Goal: Task Accomplishment & Management: Manage account settings

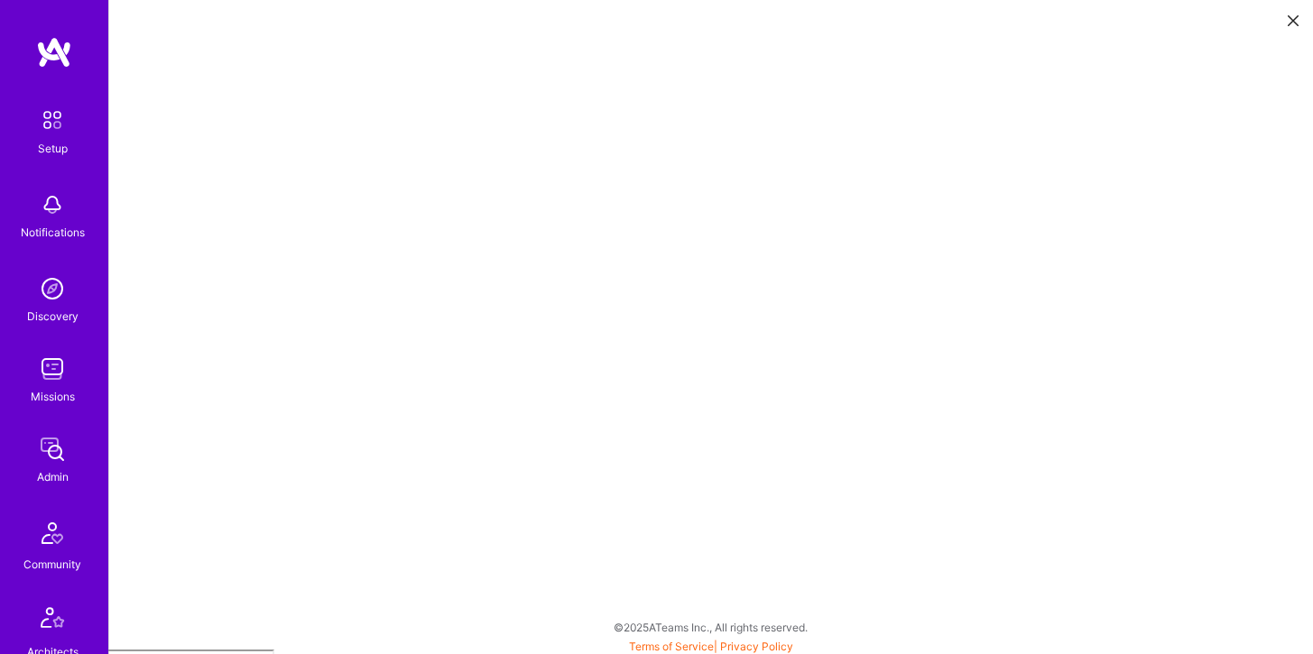
click at [56, 212] on img at bounding box center [52, 205] width 36 height 36
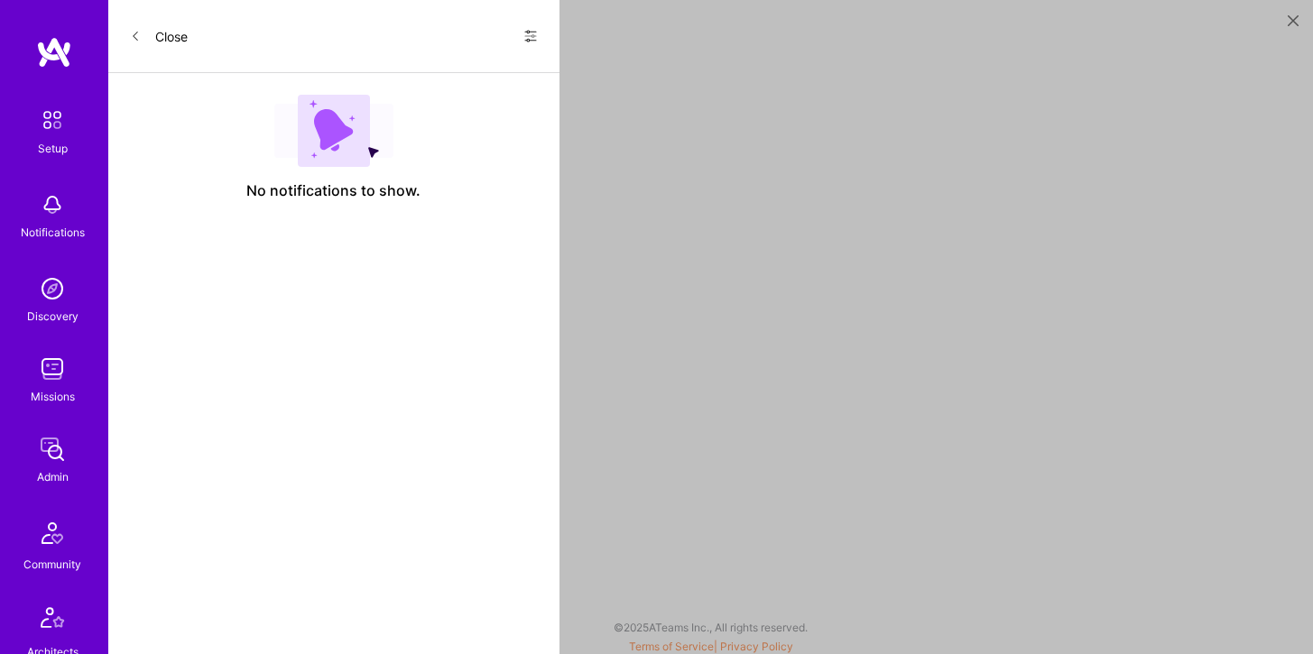
click at [135, 32] on icon at bounding box center [135, 36] width 11 height 11
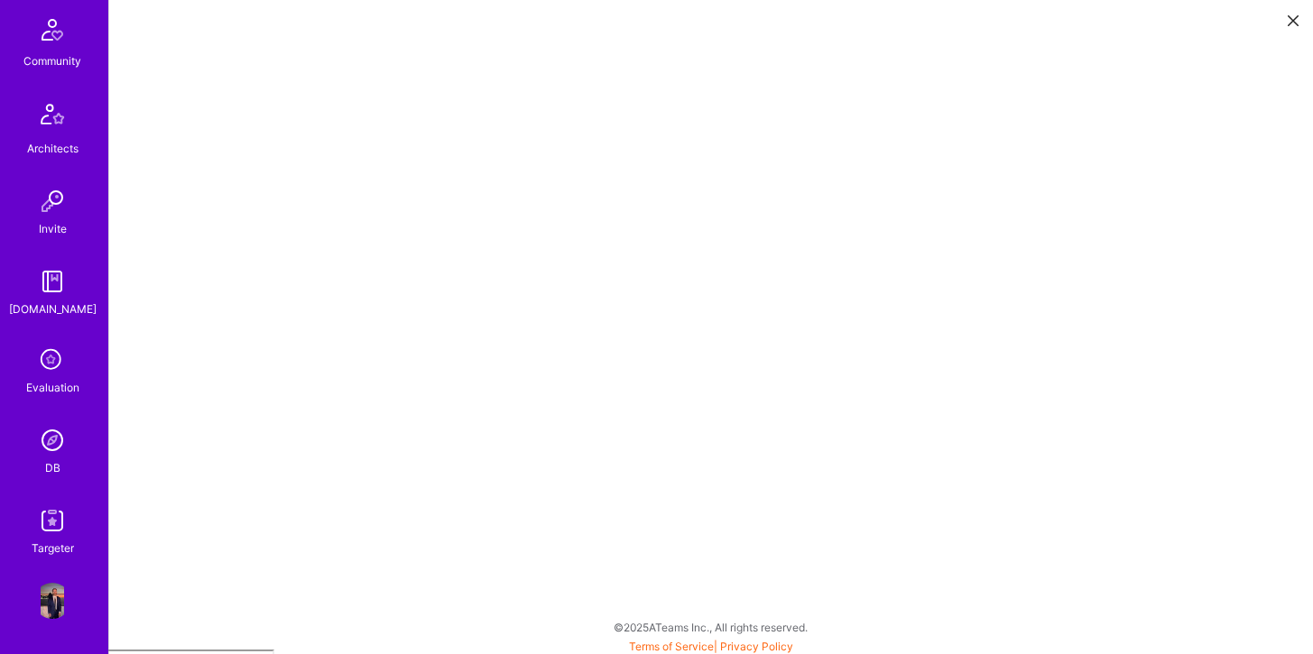
scroll to position [5, 0]
click at [42, 539] on div "Targeter" at bounding box center [53, 548] width 42 height 19
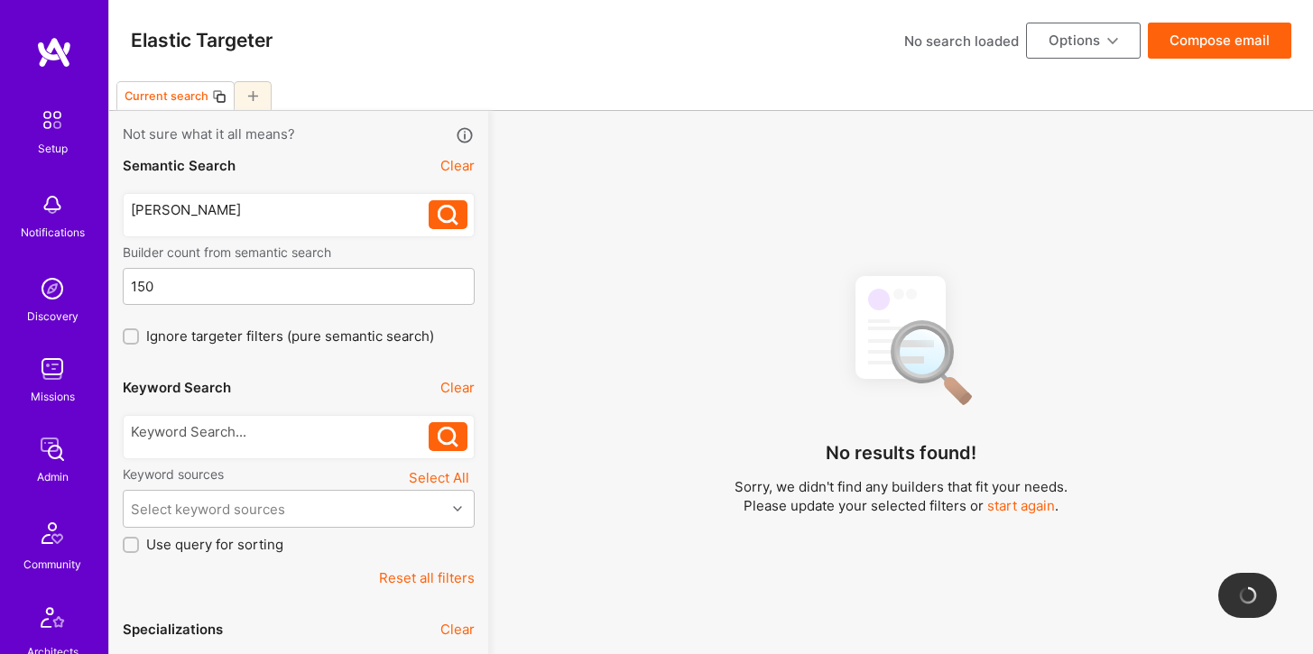
click at [54, 476] on div "Admin" at bounding box center [53, 477] width 32 height 19
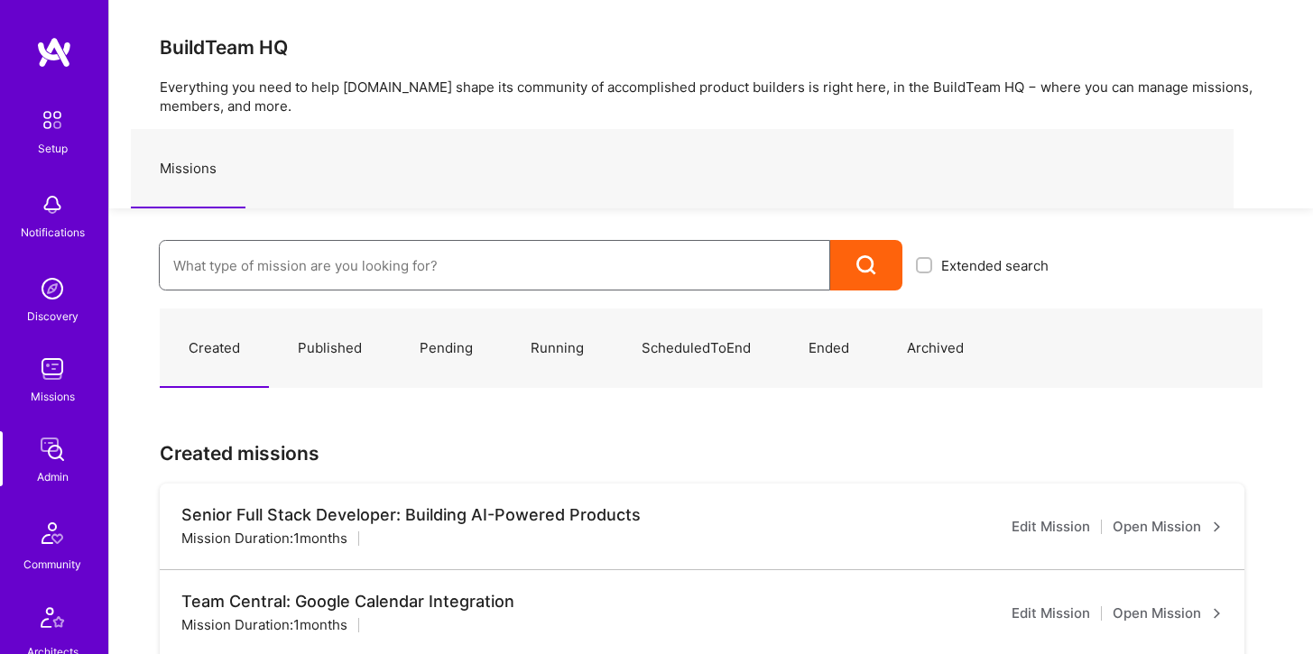
click at [300, 259] on input at bounding box center [494, 266] width 643 height 46
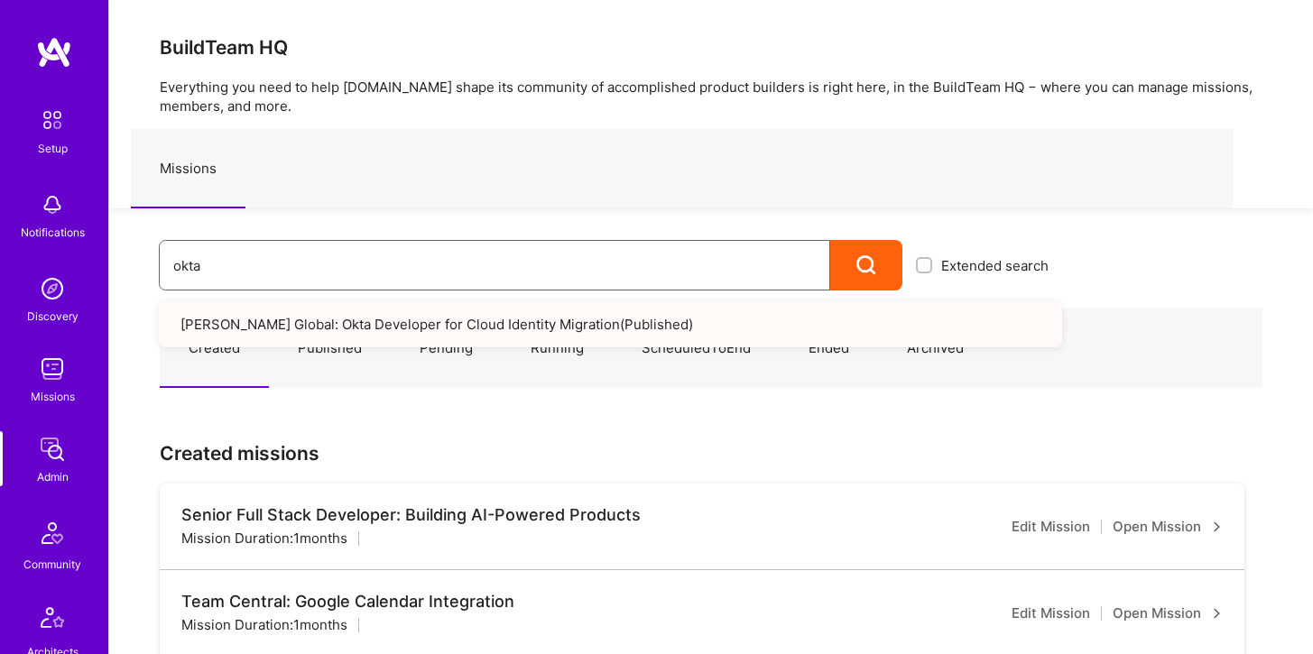
type input "okta"
click at [240, 330] on link "[PERSON_NAME] Global: Okta Developer for Cloud Identity Migration ( Published )" at bounding box center [610, 324] width 903 height 46
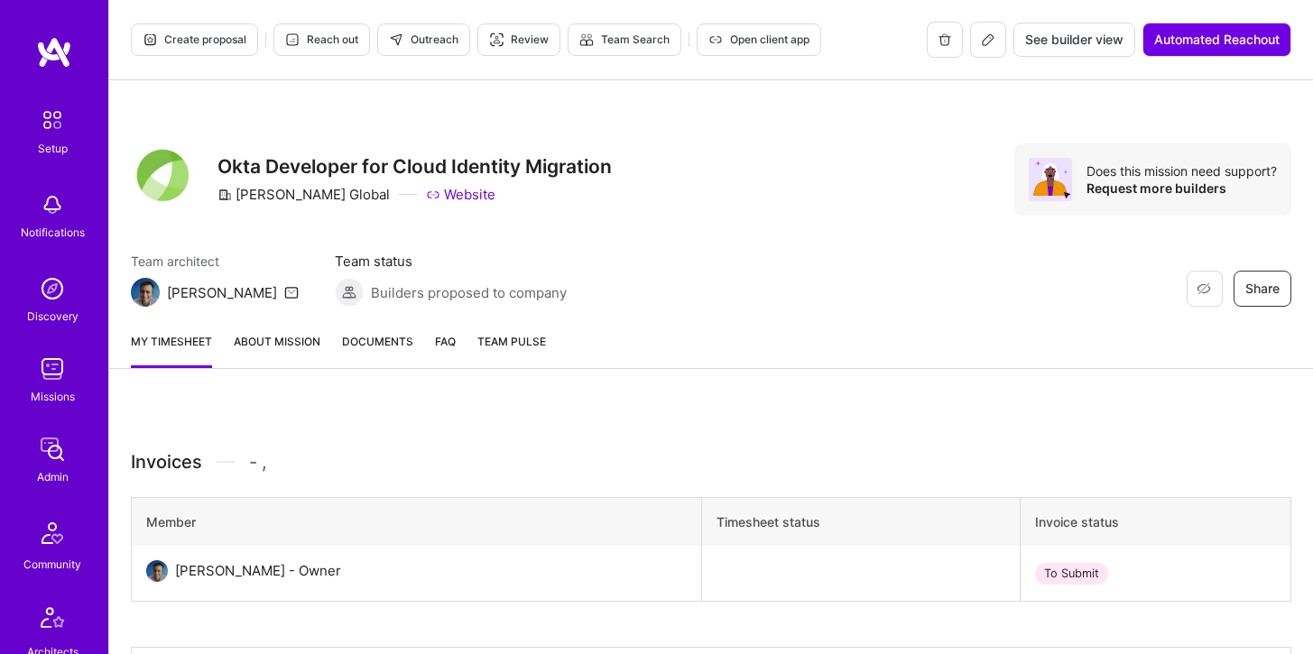
click at [295, 328] on div "My timesheet About Mission Documents FAQ Team Pulse" at bounding box center [711, 343] width 1204 height 51
click at [300, 340] on link "About Mission" at bounding box center [277, 350] width 87 height 36
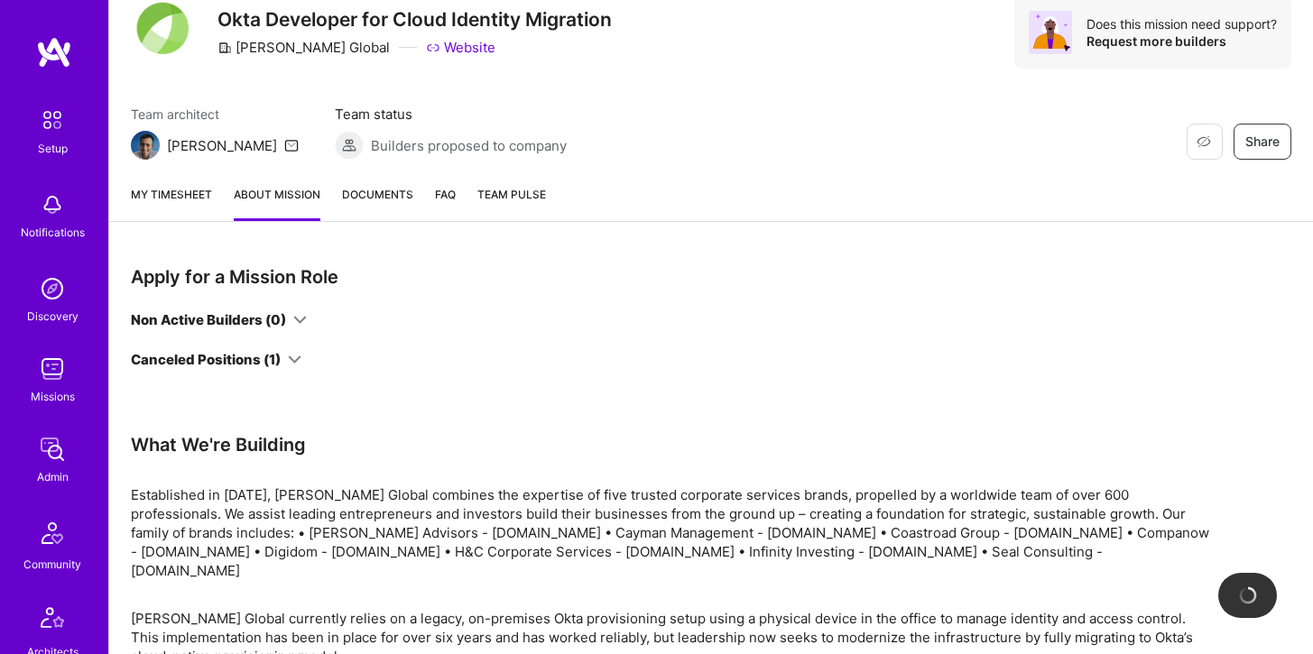
scroll to position [144, 0]
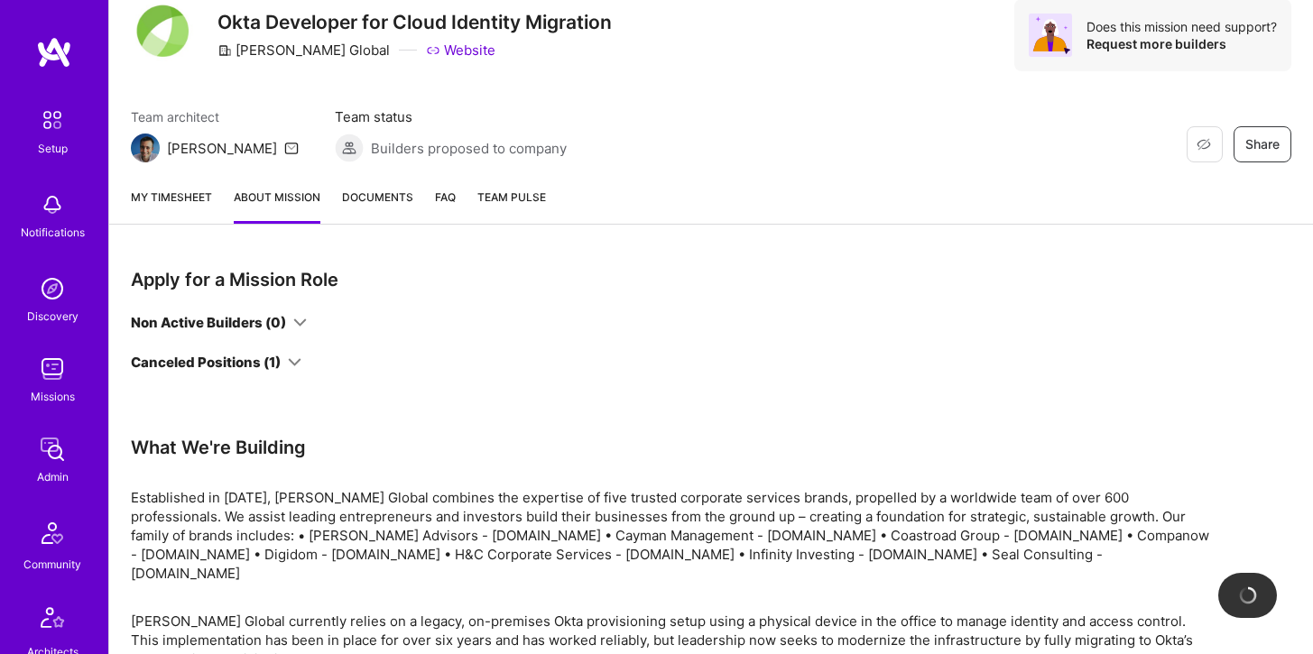
click at [293, 362] on icon at bounding box center [295, 363] width 14 height 14
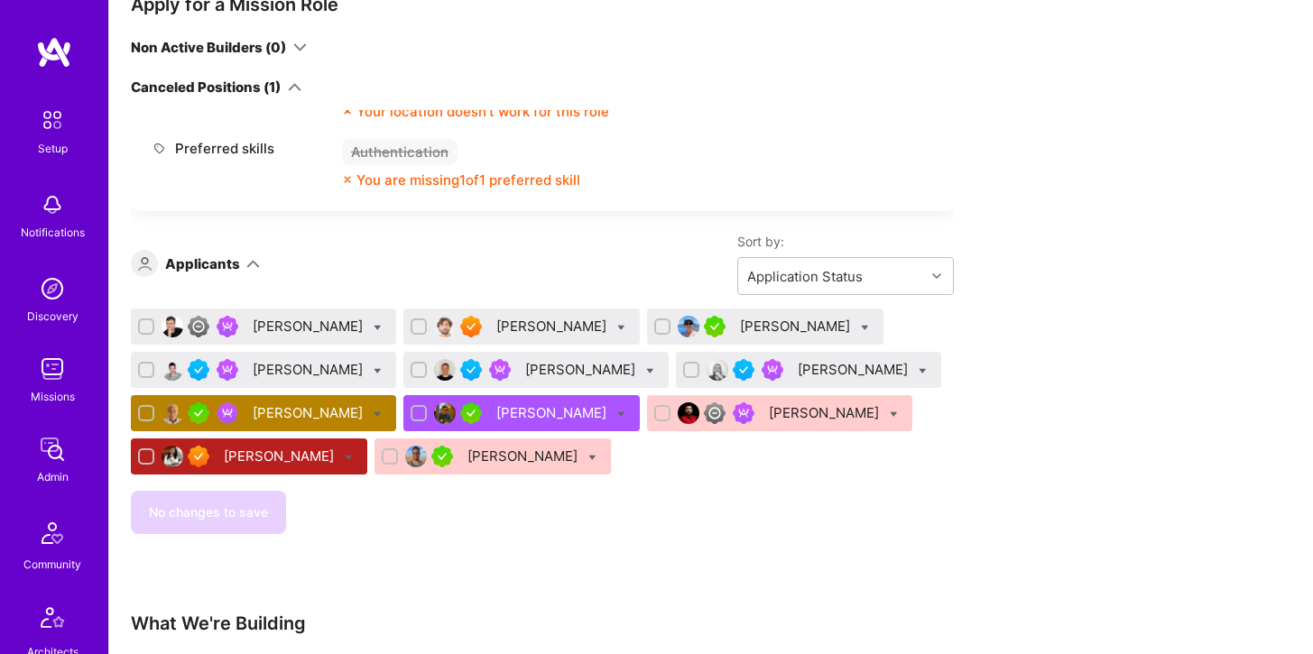
scroll to position [427, 0]
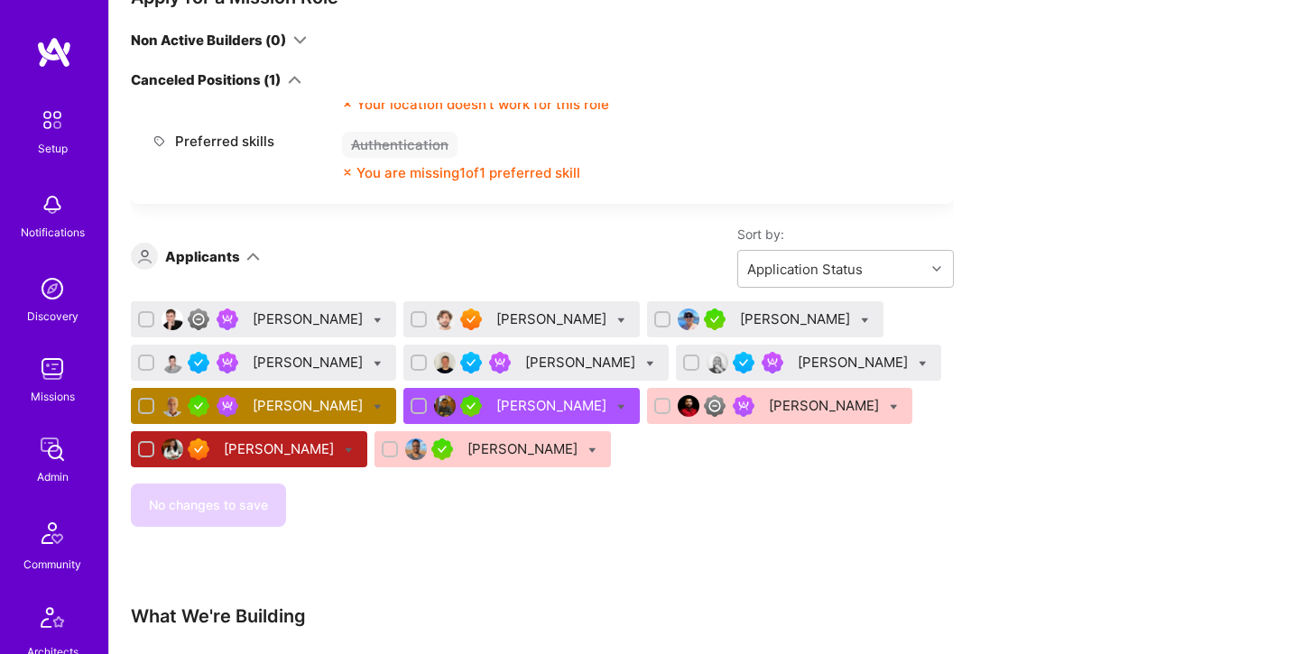
click at [342, 408] on div "Andrea De Rinaldis" at bounding box center [310, 405] width 114 height 19
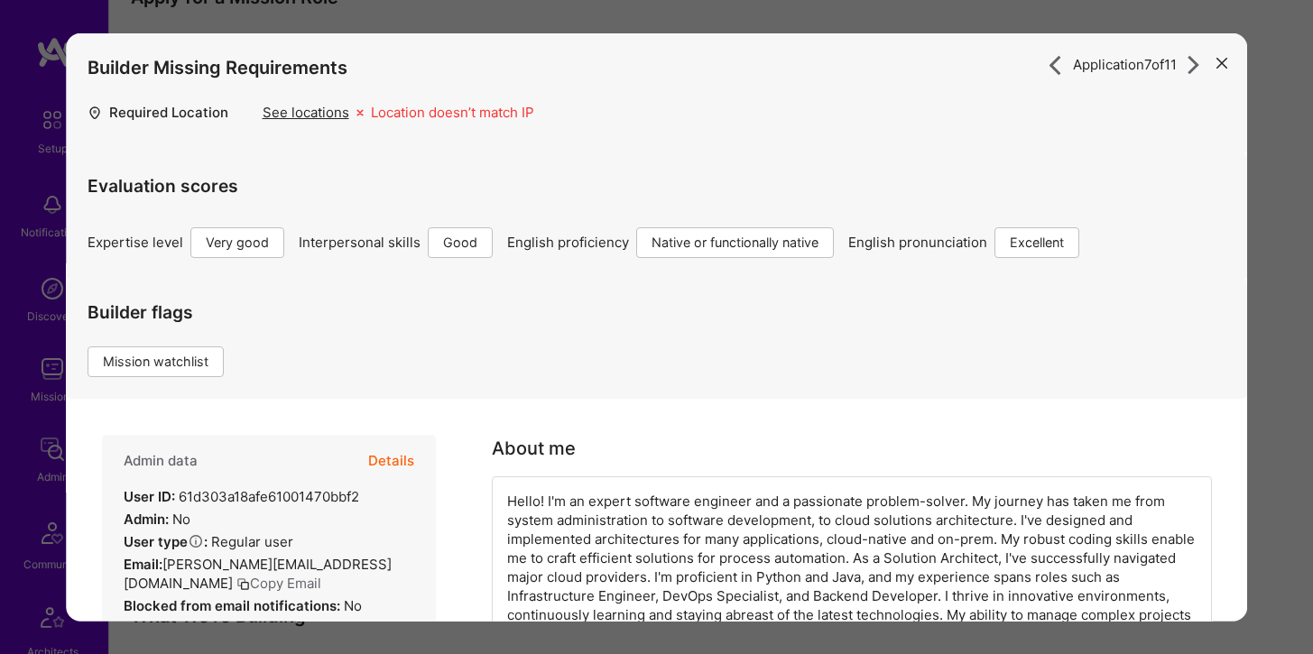
click at [401, 458] on button "Details" at bounding box center [391, 461] width 46 height 52
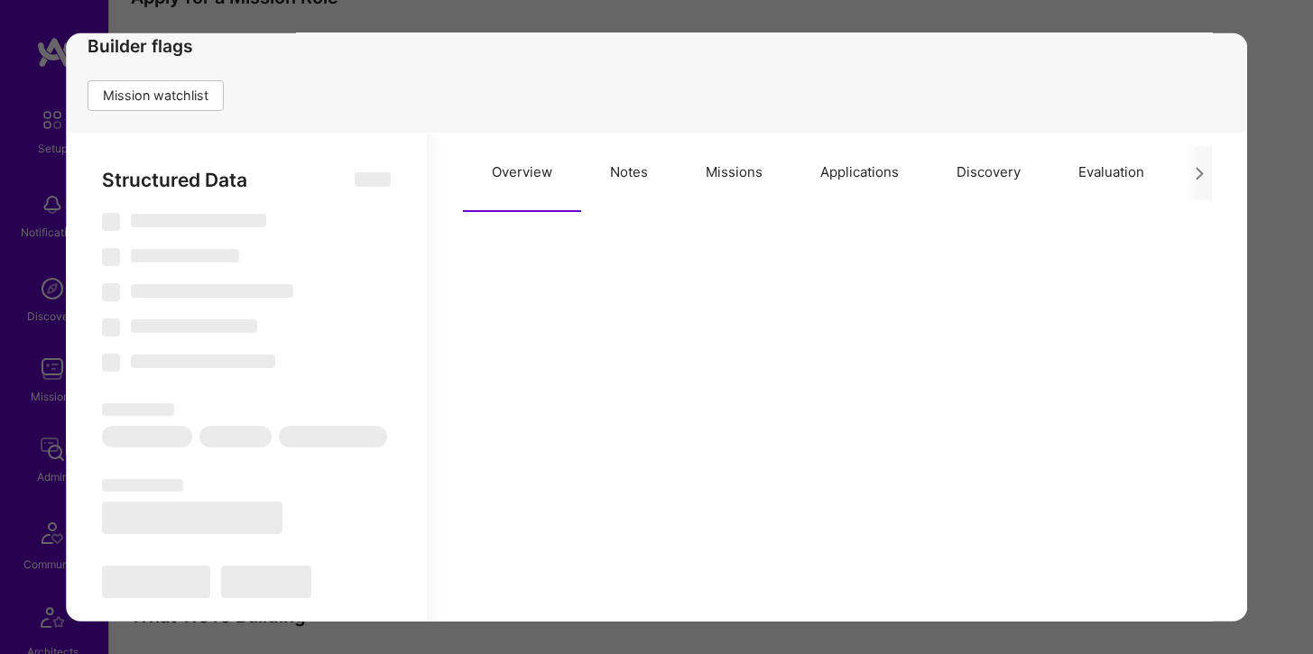
scroll to position [322, 0]
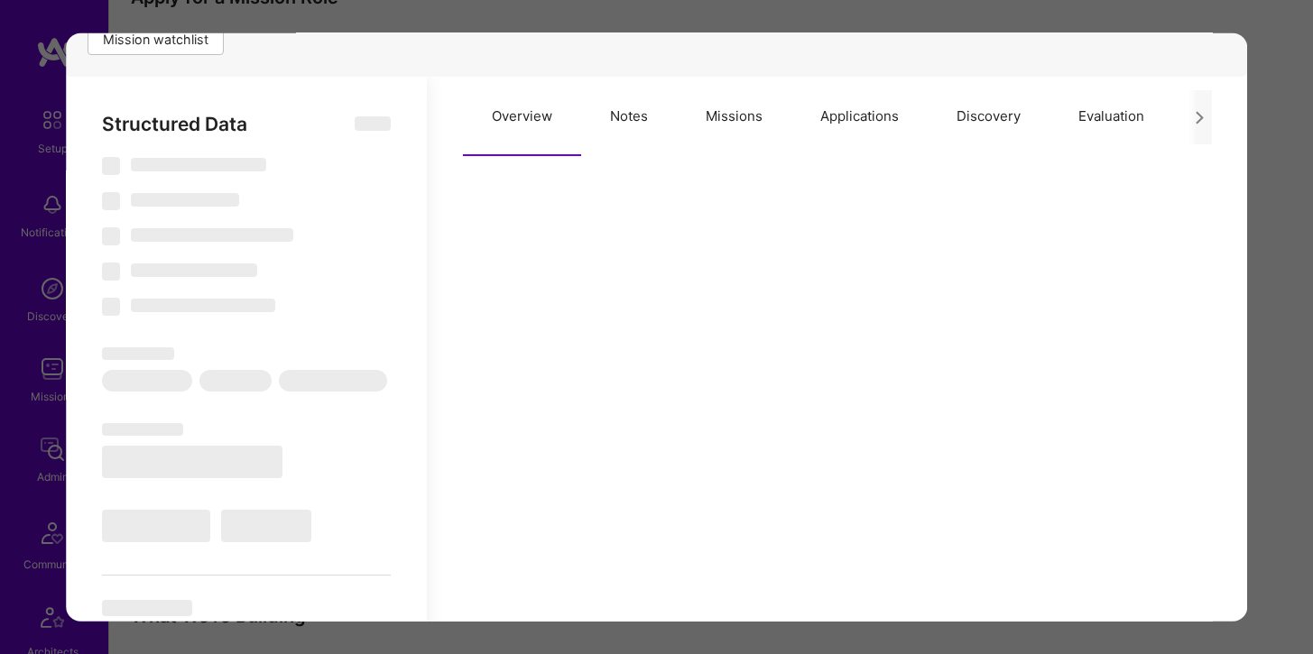
click at [856, 118] on button "Applications" at bounding box center [860, 116] width 136 height 79
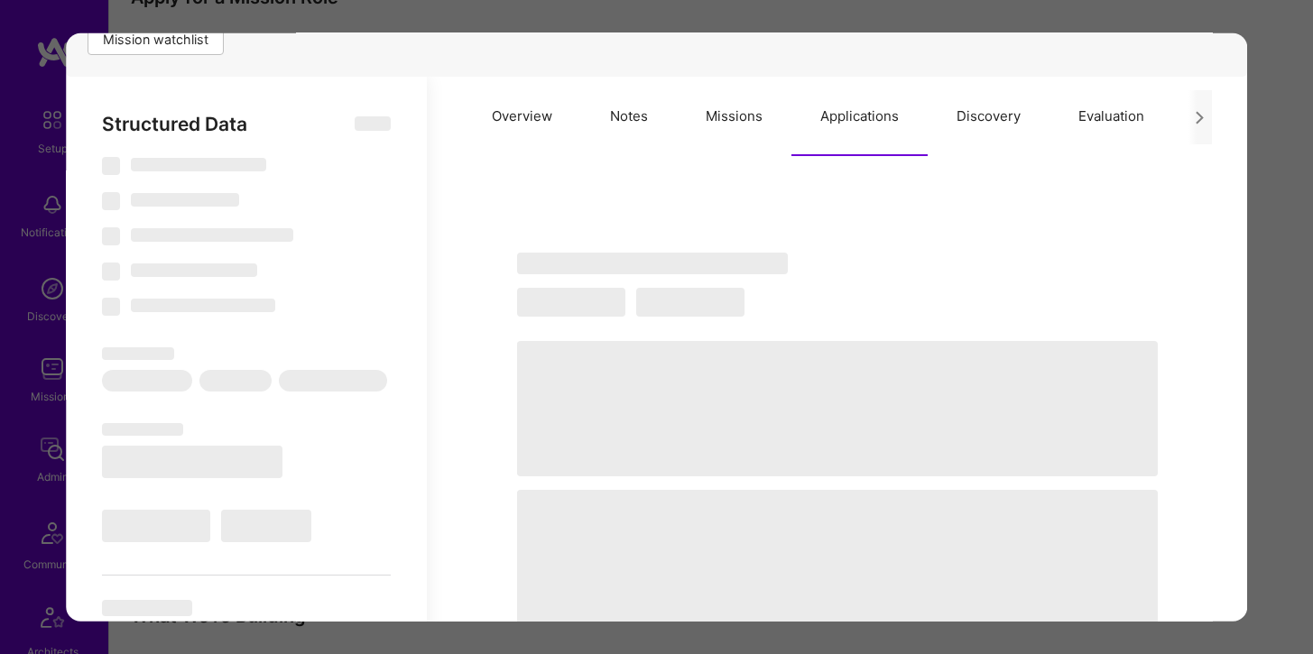
click at [711, 105] on button "Missions" at bounding box center [734, 116] width 115 height 79
select select "Right Now"
select select "5"
select select "4"
select select "7"
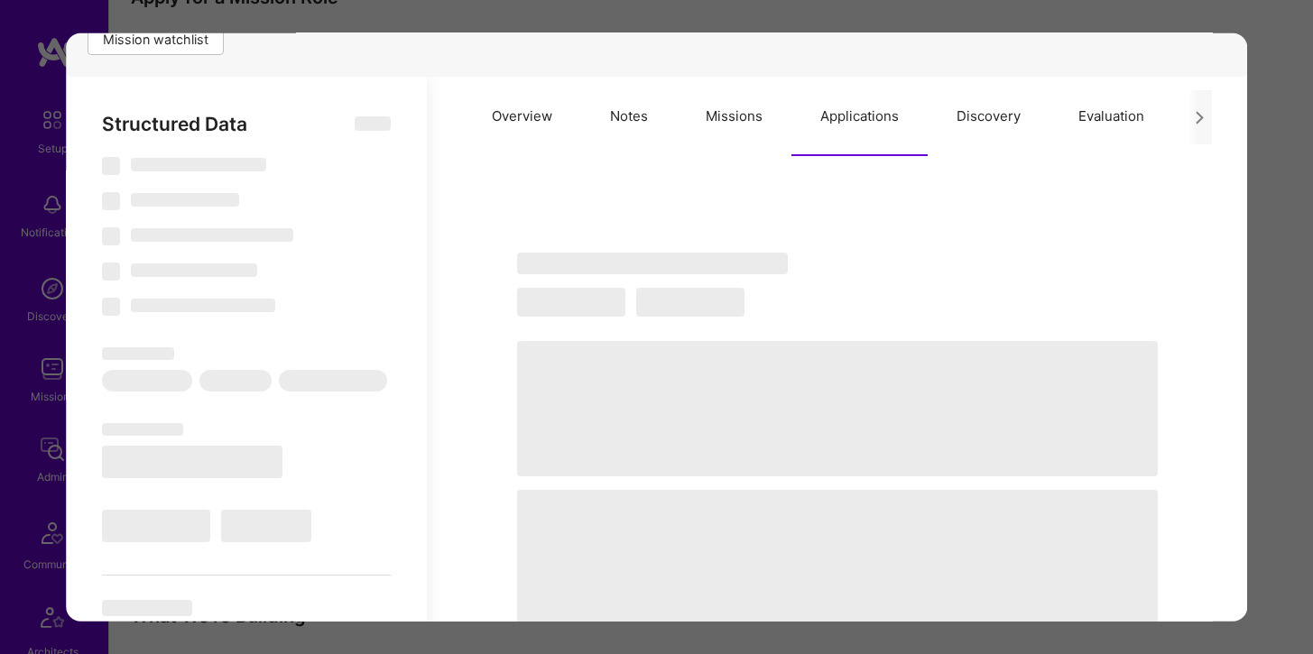
select select "7"
select select "IT"
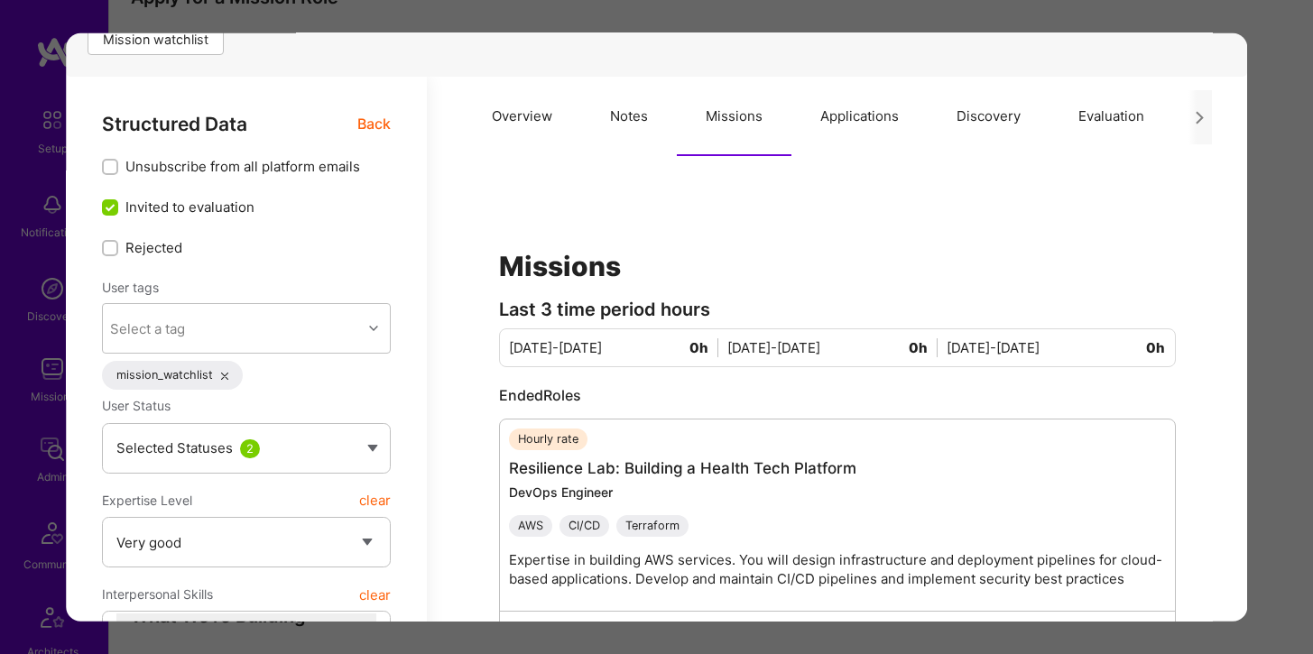
click at [971, 122] on button "Discovery" at bounding box center [989, 116] width 122 height 79
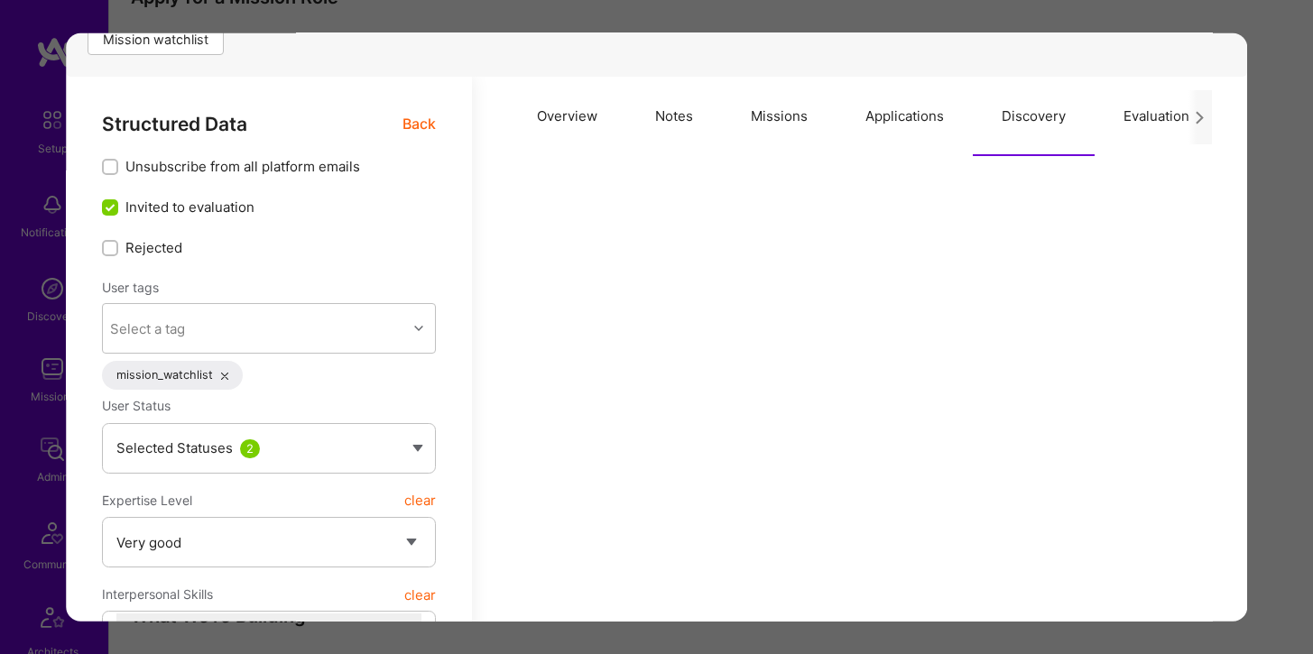
click at [796, 118] on button "Missions" at bounding box center [779, 116] width 115 height 79
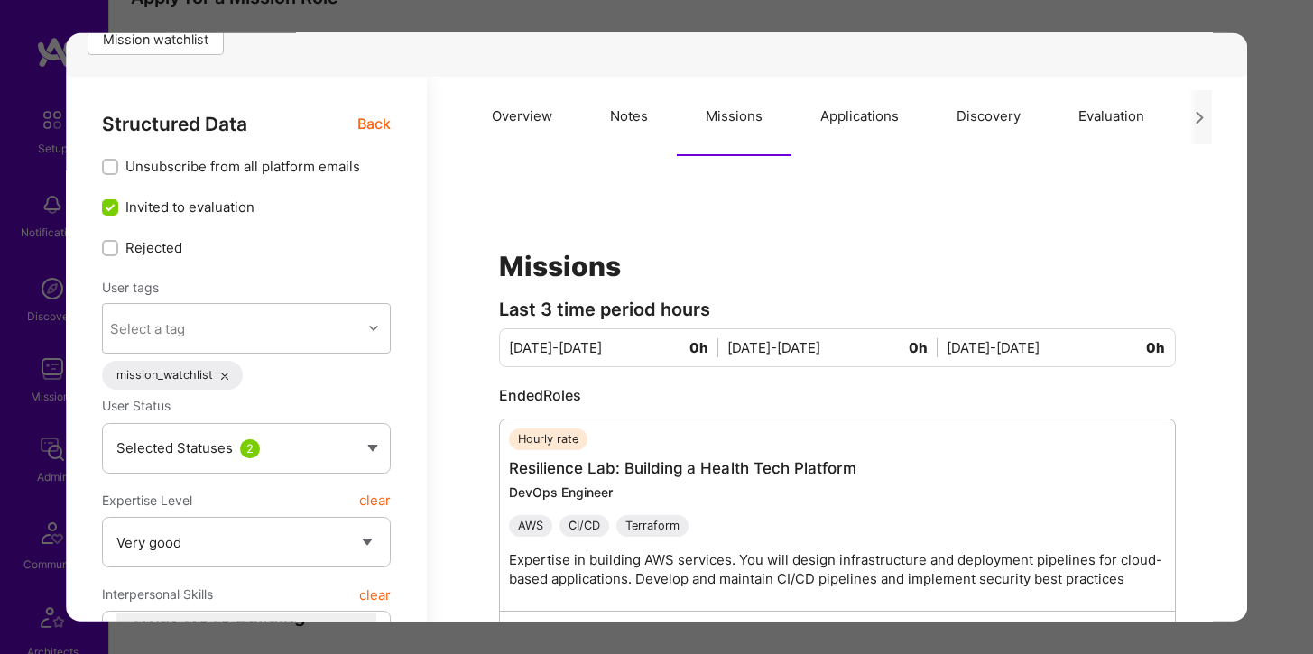
click at [873, 122] on button "Applications" at bounding box center [860, 116] width 136 height 79
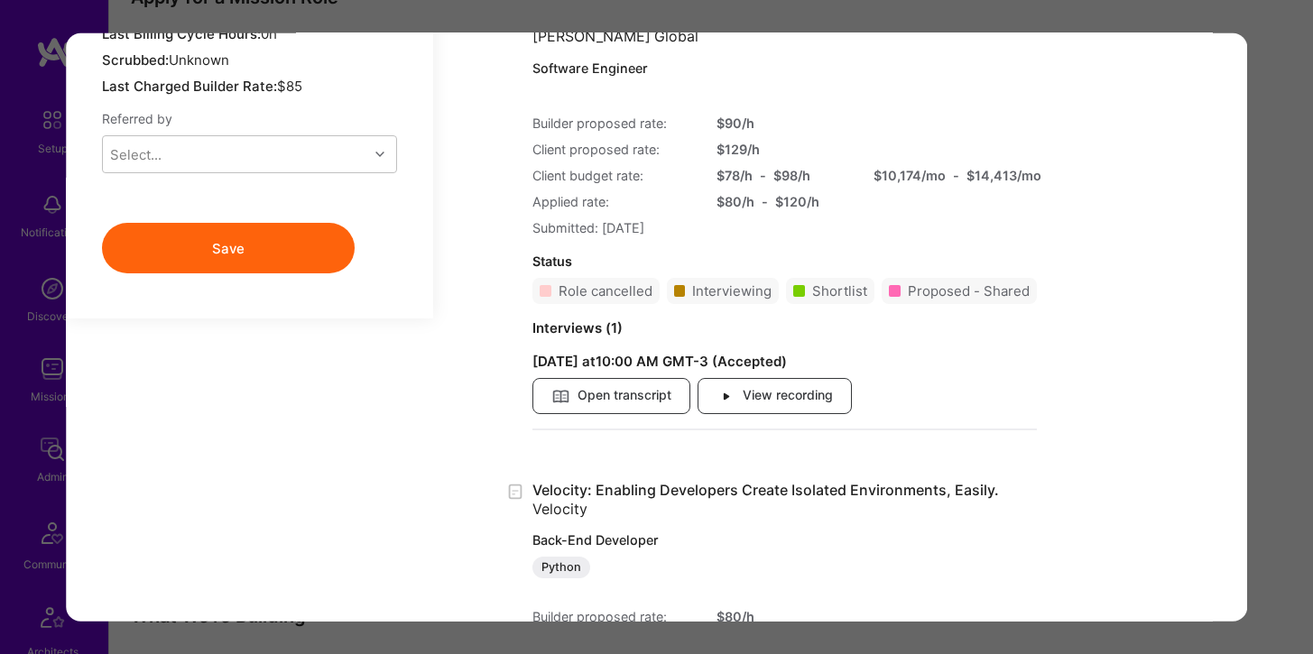
scroll to position [1912, 0]
